Goal: Information Seeking & Learning: Compare options

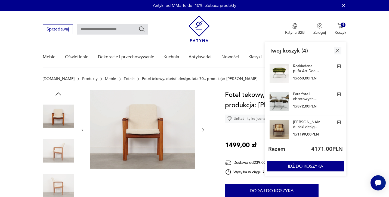
scroll to position [18, 0]
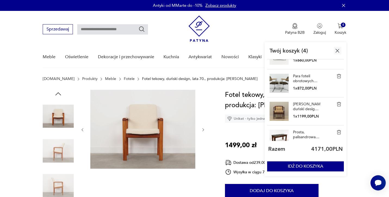
click at [281, 84] on img at bounding box center [278, 83] width 19 height 19
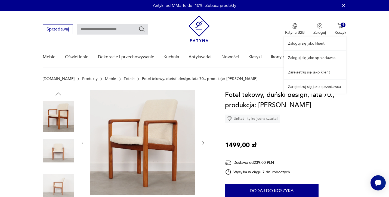
click at [341, 25] on div "Zaloguj się jako klient Zaloguj się jako sprzedawca Zarejestruj się jako klient…" at bounding box center [315, 52] width 63 height 83
click at [341, 27] on div "Zaloguj się jako klient Zaloguj się jako sprzedawca Zarejestruj się jako klient…" at bounding box center [315, 52] width 63 height 83
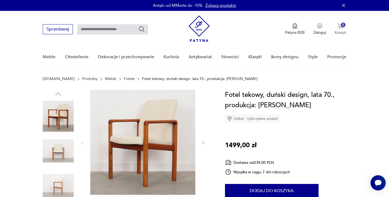
click at [337, 30] on p "Koszyk" at bounding box center [340, 32] width 12 height 5
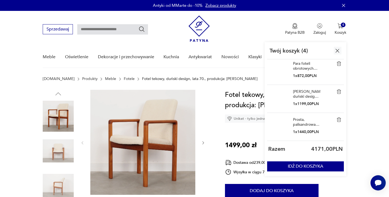
scroll to position [30, 0]
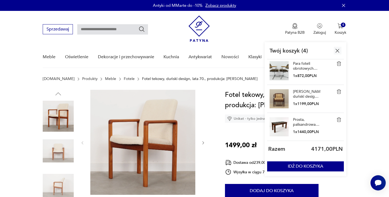
click at [338, 119] on img at bounding box center [338, 119] width 5 height 5
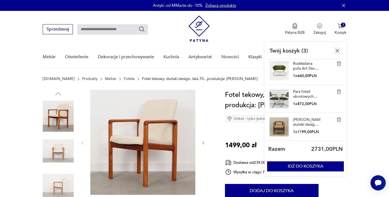
click at [301, 91] on link "Para foteli obrotowych Metallwaren Naumburg, lata 70." at bounding box center [306, 94] width 27 height 10
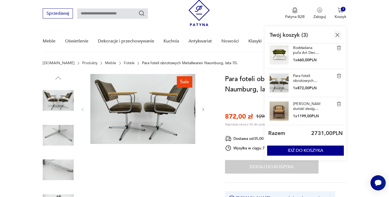
scroll to position [18, 0]
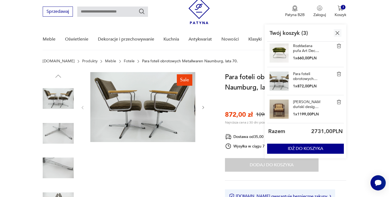
click at [62, 106] on img at bounding box center [58, 98] width 31 height 31
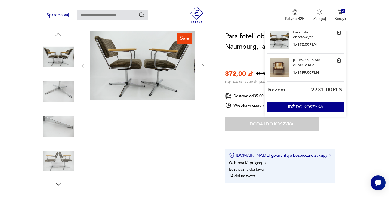
click at [59, 159] on img at bounding box center [58, 160] width 31 height 31
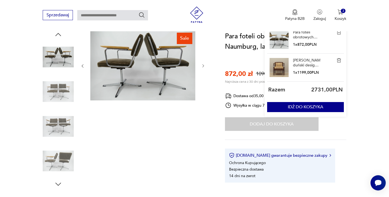
click at [60, 158] on img at bounding box center [58, 160] width 31 height 31
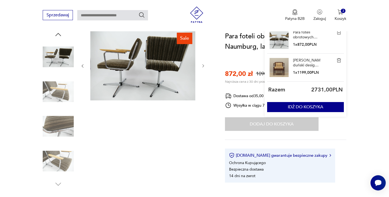
click at [132, 56] on img at bounding box center [142, 65] width 105 height 70
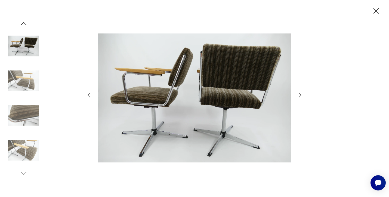
click at [30, 148] on img at bounding box center [23, 150] width 31 height 31
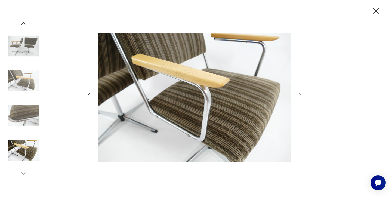
click at [373, 10] on icon "button" at bounding box center [376, 11] width 10 height 10
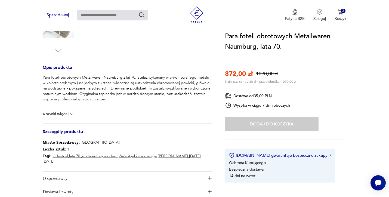
scroll to position [218, 0]
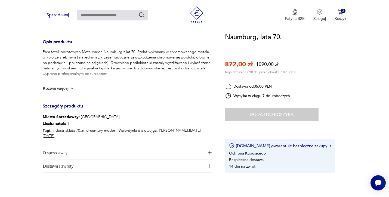
click at [71, 88] on img at bounding box center [71, 88] width 5 height 5
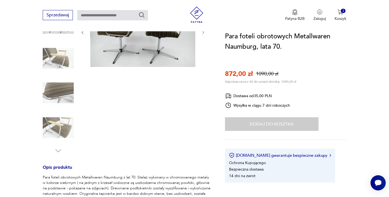
scroll to position [65, 0]
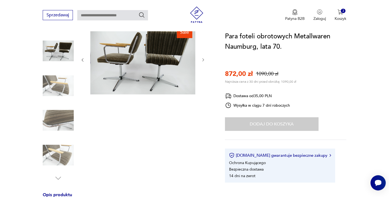
click at [146, 73] on img at bounding box center [142, 59] width 105 height 70
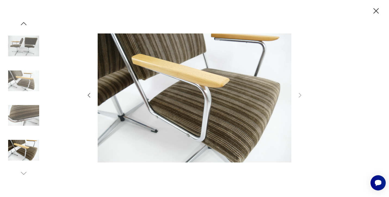
click at [27, 85] on img at bounding box center [23, 80] width 31 height 31
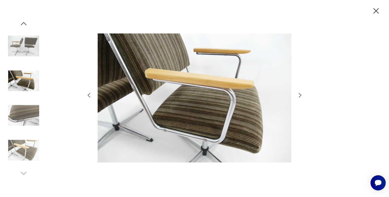
click at [375, 10] on icon "button" at bounding box center [375, 10] width 5 height 5
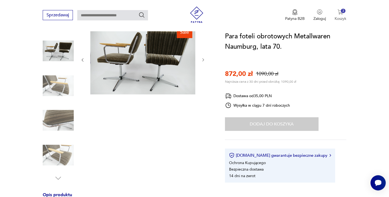
click at [339, 13] on img "button" at bounding box center [339, 11] width 5 height 5
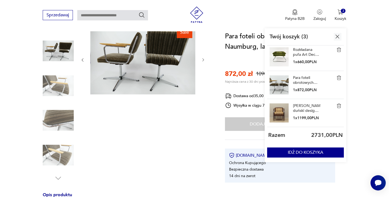
scroll to position [2, 0]
click at [296, 105] on link "[PERSON_NAME], duński design, lata 70., produkcja: [PERSON_NAME]" at bounding box center [306, 108] width 27 height 10
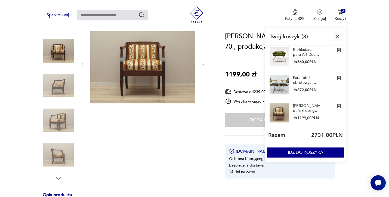
click at [63, 119] on img at bounding box center [58, 120] width 31 height 31
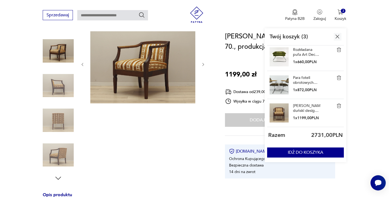
click at [61, 154] on img at bounding box center [58, 154] width 31 height 31
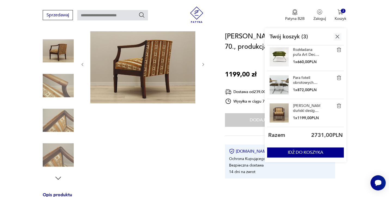
click at [154, 62] on img at bounding box center [142, 63] width 105 height 79
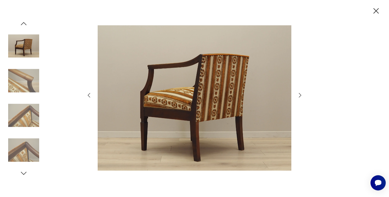
click at [28, 79] on img at bounding box center [23, 80] width 31 height 31
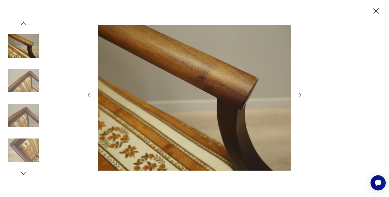
click at [28, 91] on img at bounding box center [23, 80] width 31 height 31
